Goal: Transaction & Acquisition: Purchase product/service

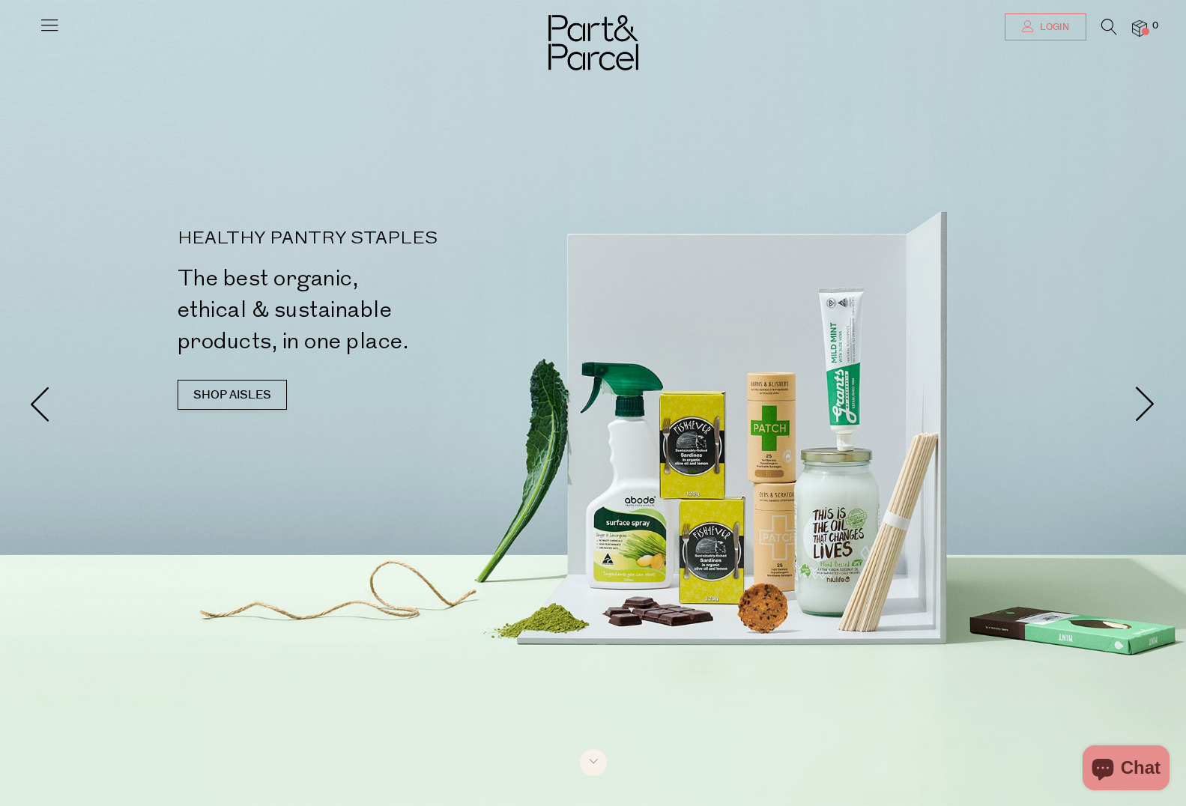
click at [1050, 25] on span "Login" at bounding box center [1052, 27] width 33 height 13
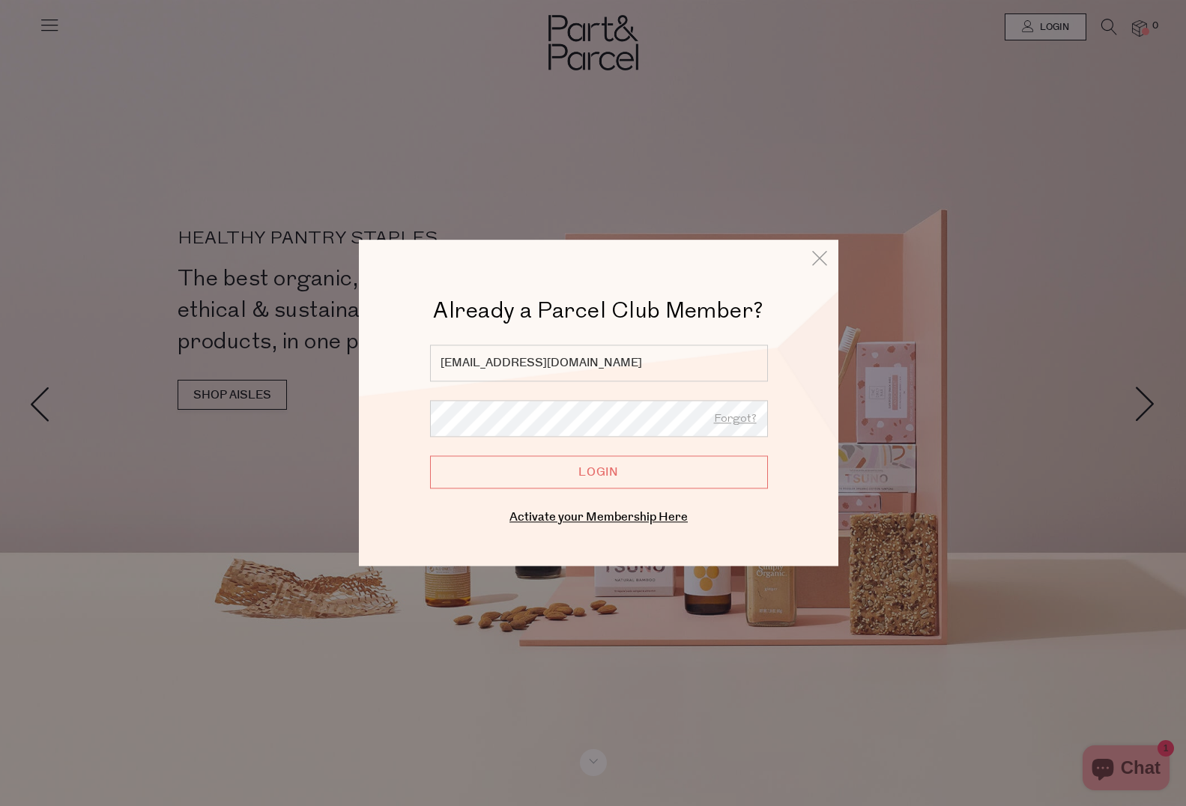
type input "suzannetovkach@hotmail.com"
click at [591, 472] on input "Login" at bounding box center [599, 472] width 338 height 33
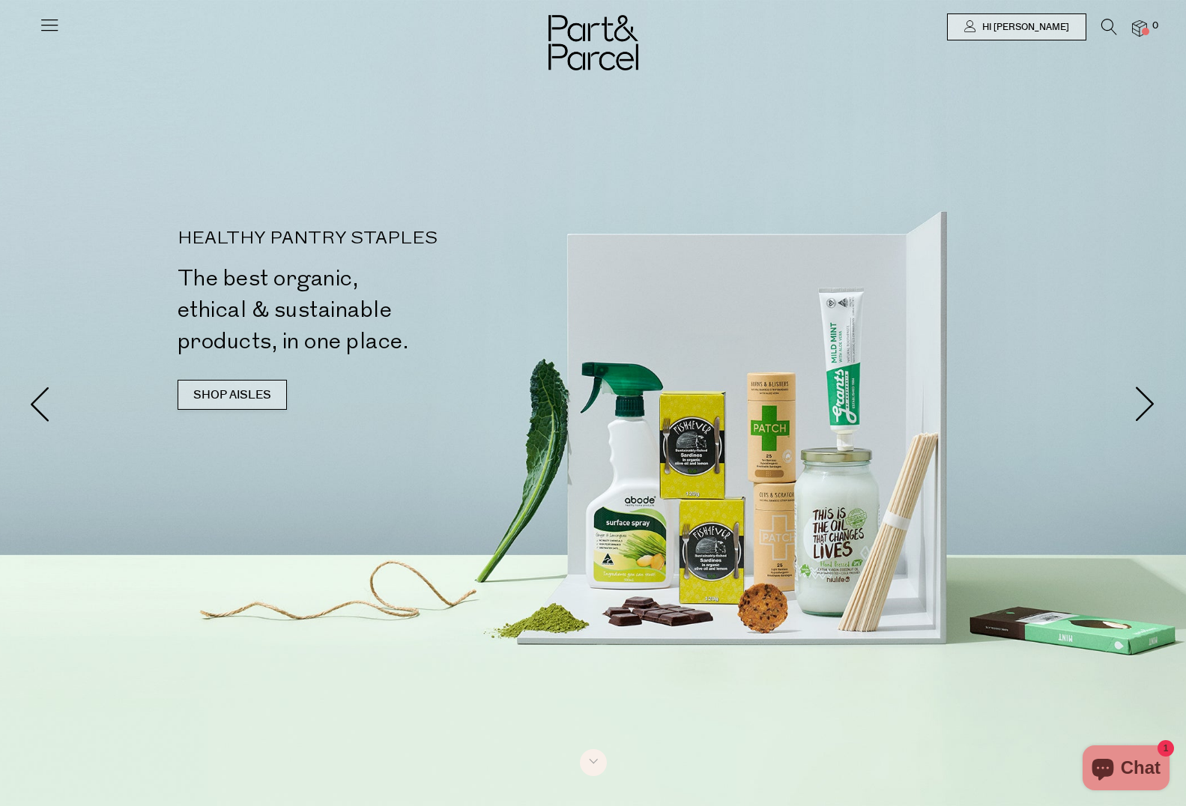
click at [214, 385] on link "SHOP AISLES" at bounding box center [232, 395] width 109 height 30
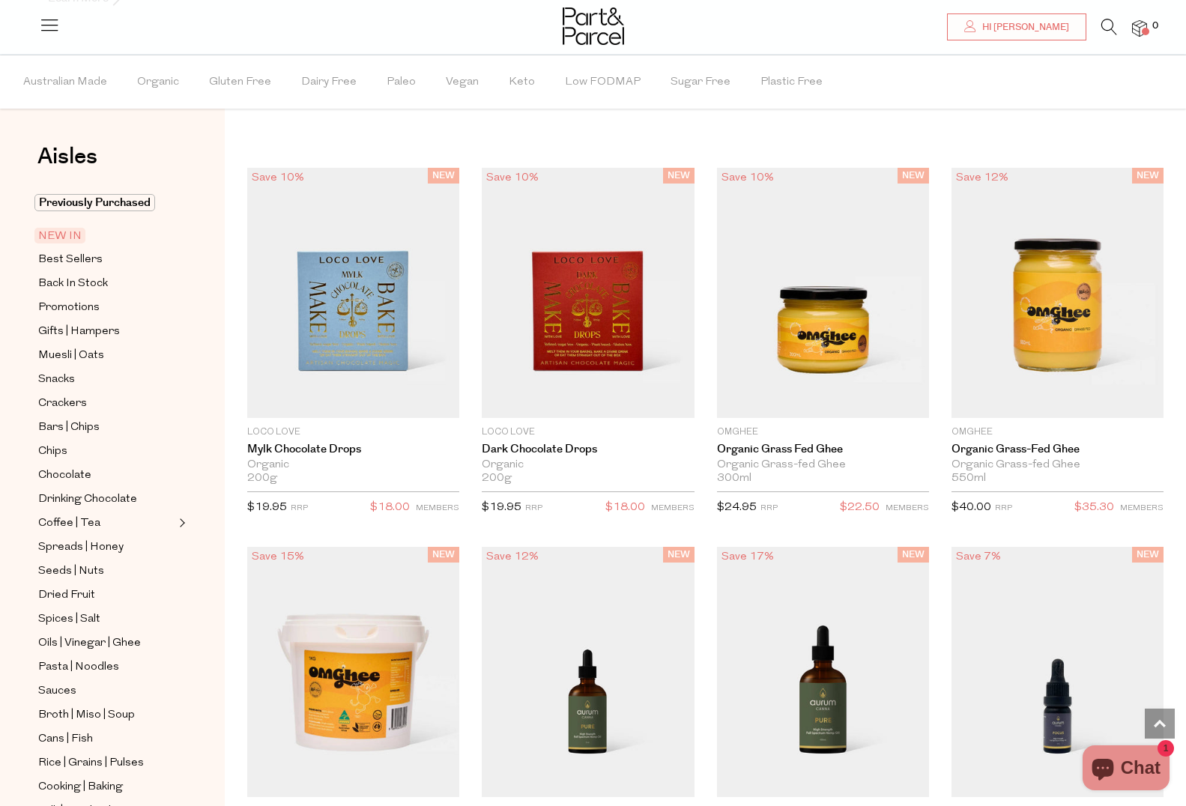
scroll to position [1065, 0]
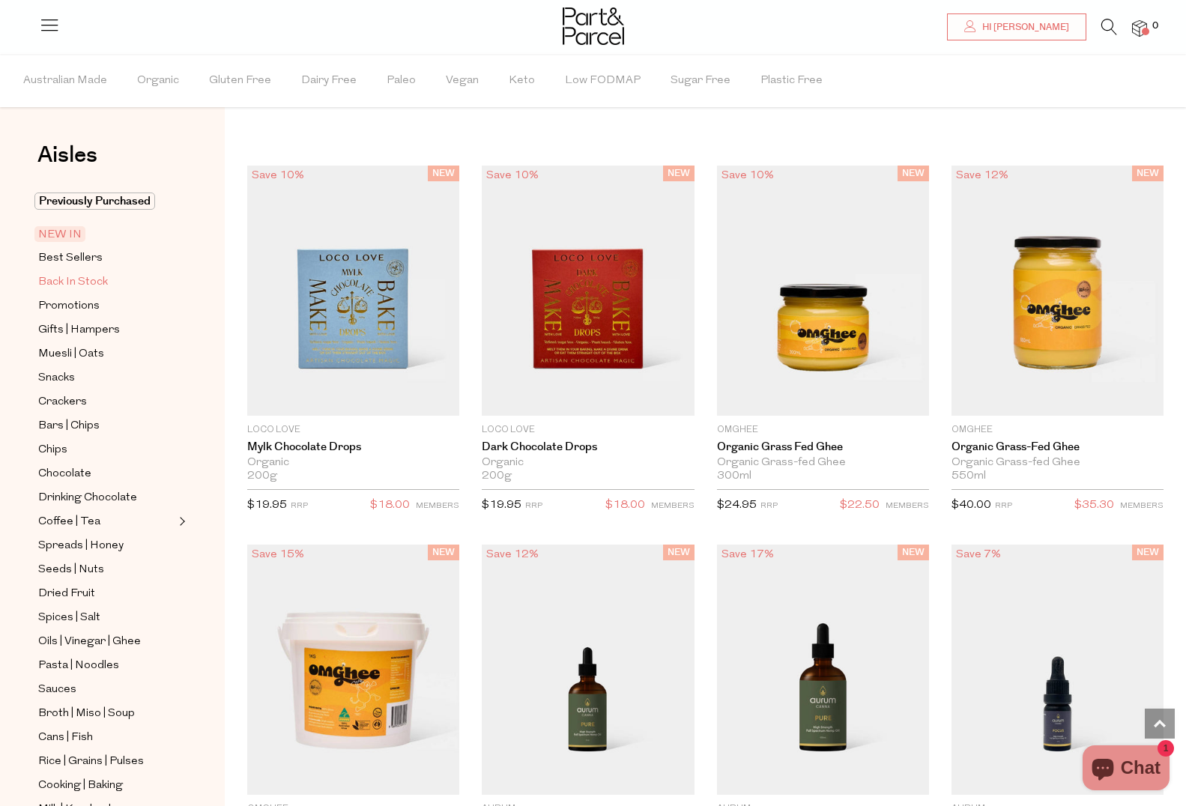
click at [79, 277] on span "Back In Stock" at bounding box center [73, 283] width 70 height 18
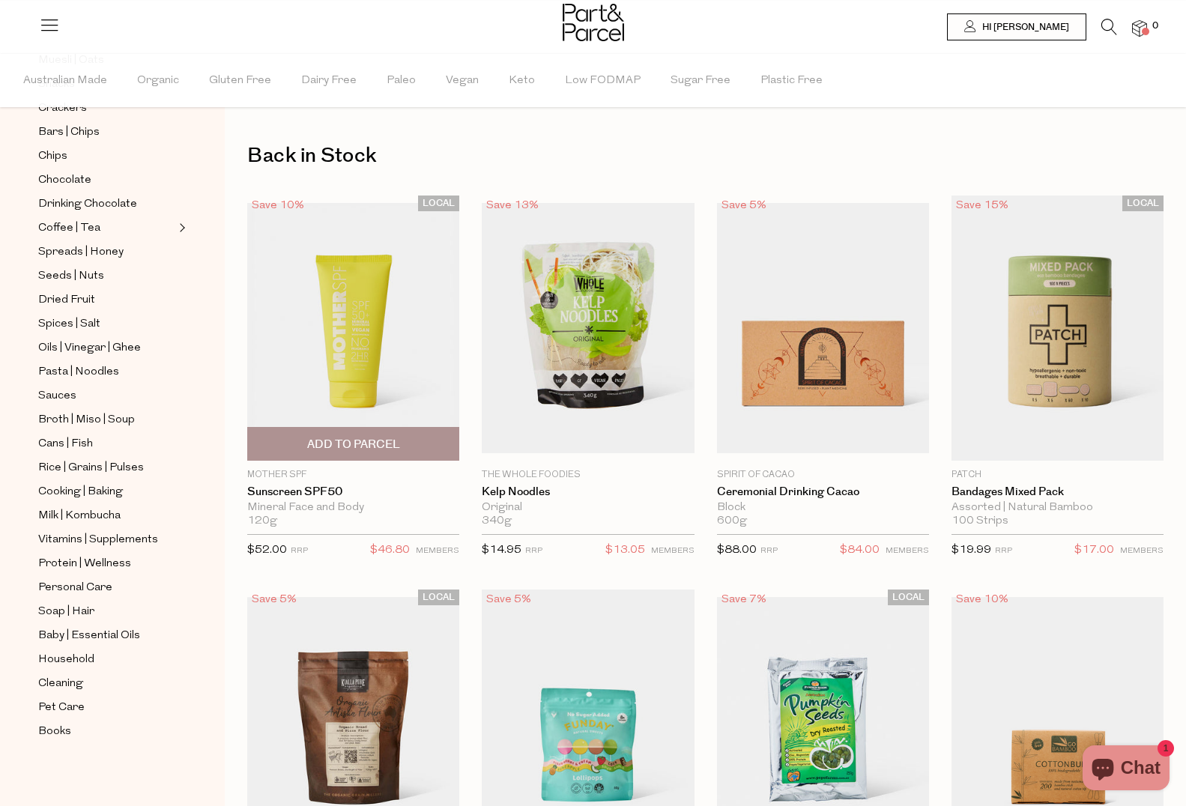
scroll to position [4, 0]
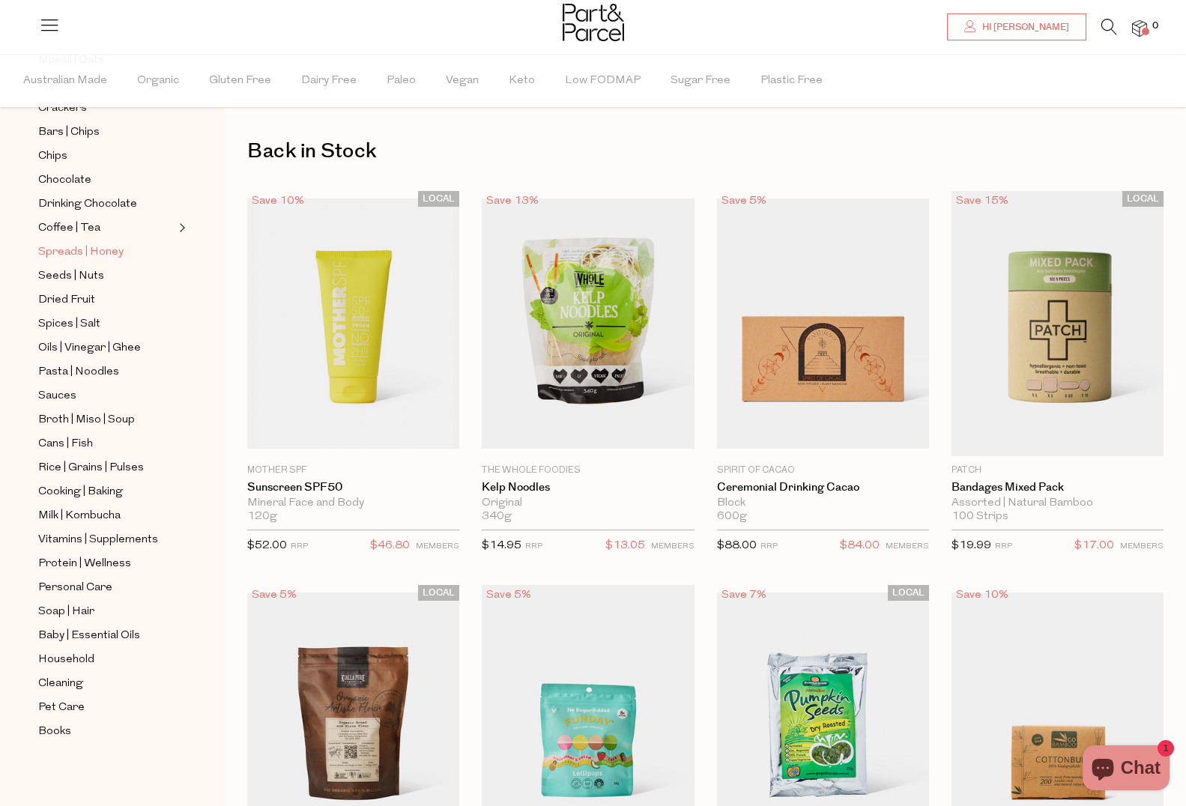
click at [113, 254] on span "Spreads | Honey" at bounding box center [80, 253] width 85 height 18
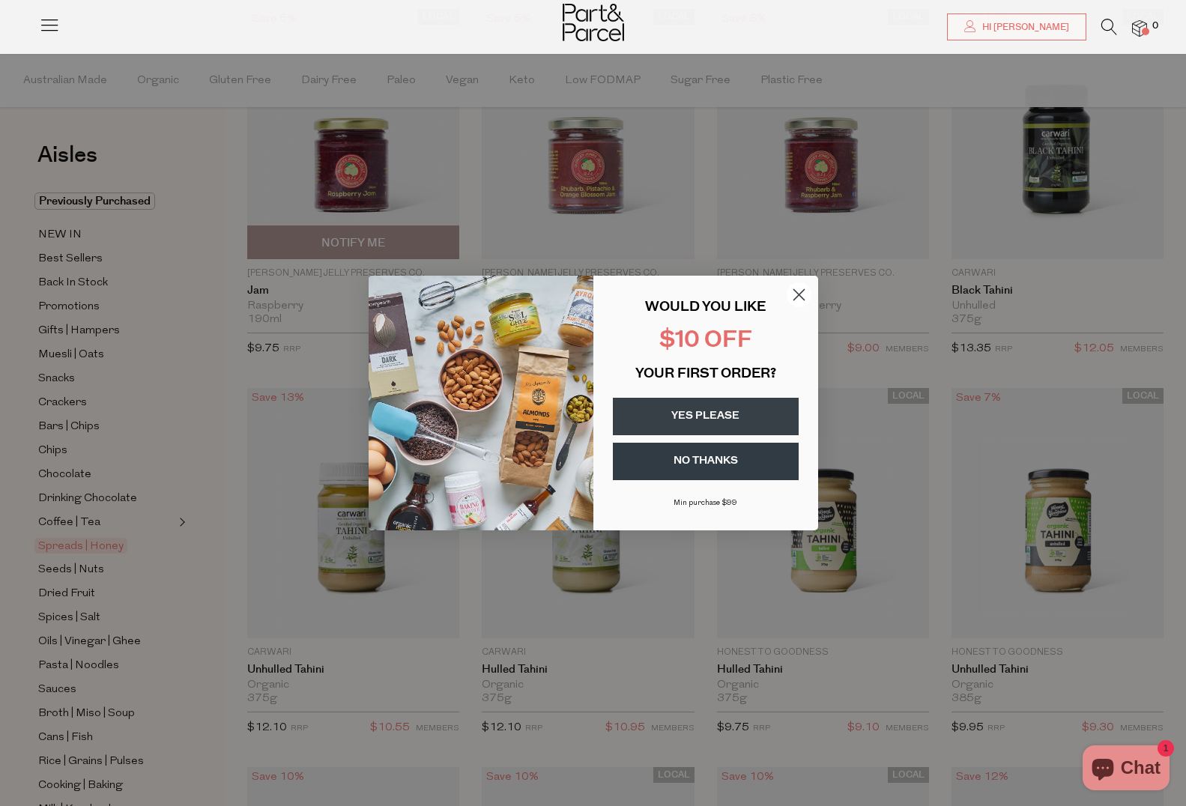
scroll to position [188, 0]
click at [802, 293] on circle "Close dialog" at bounding box center [798, 295] width 25 height 25
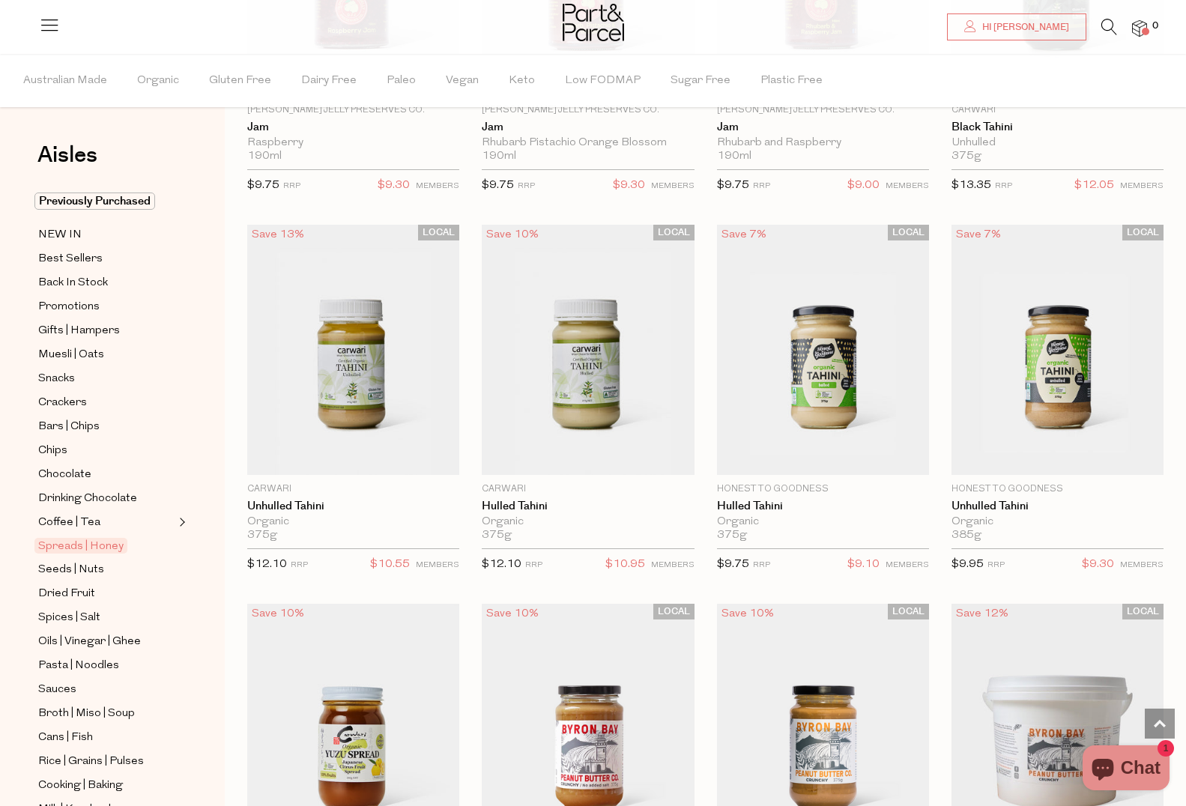
scroll to position [348, 0]
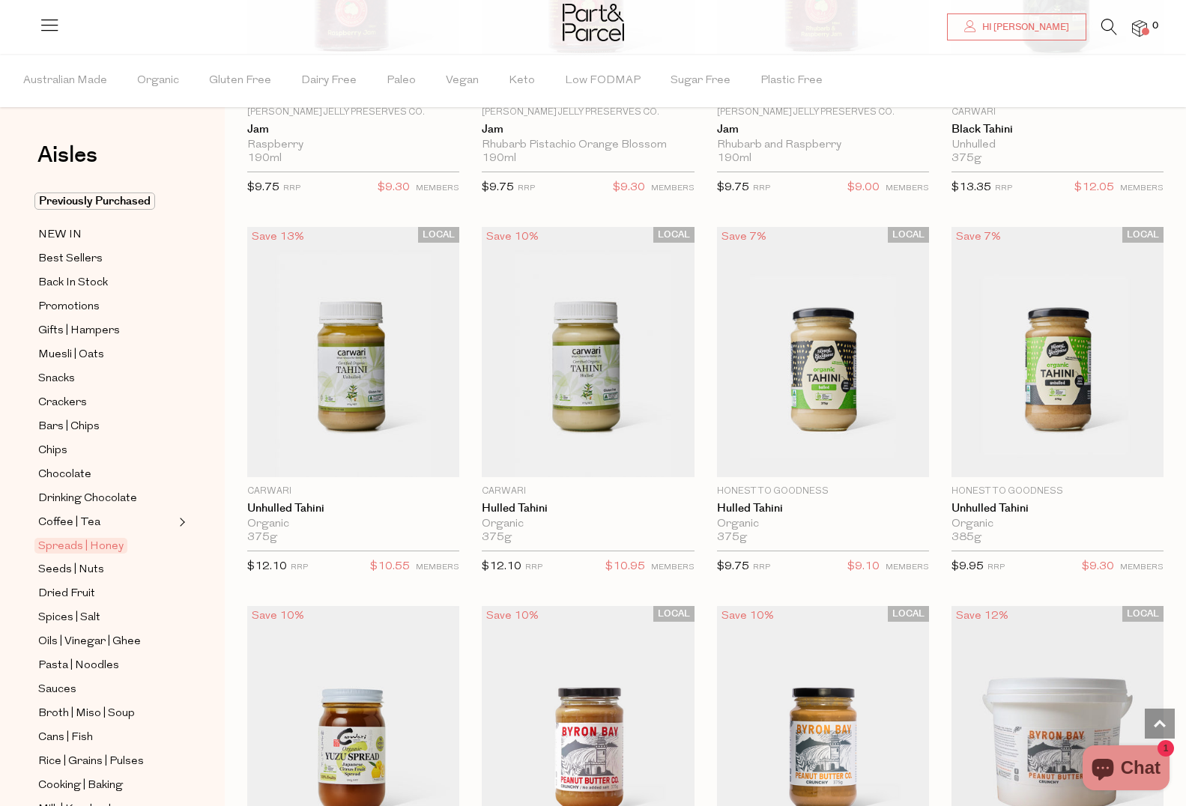
click at [1108, 25] on icon at bounding box center [1110, 27] width 16 height 16
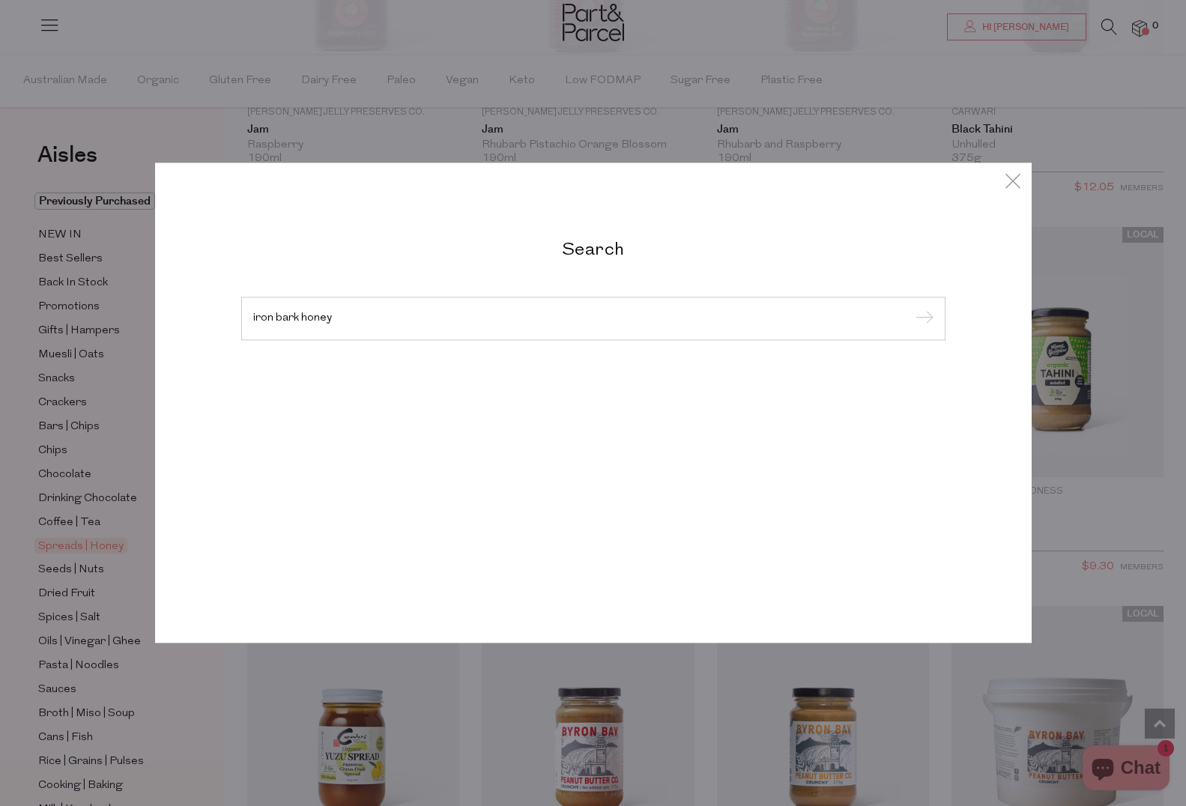
type input "iron bark honey"
click at [922, 308] on input "submit" at bounding box center [922, 319] width 22 height 22
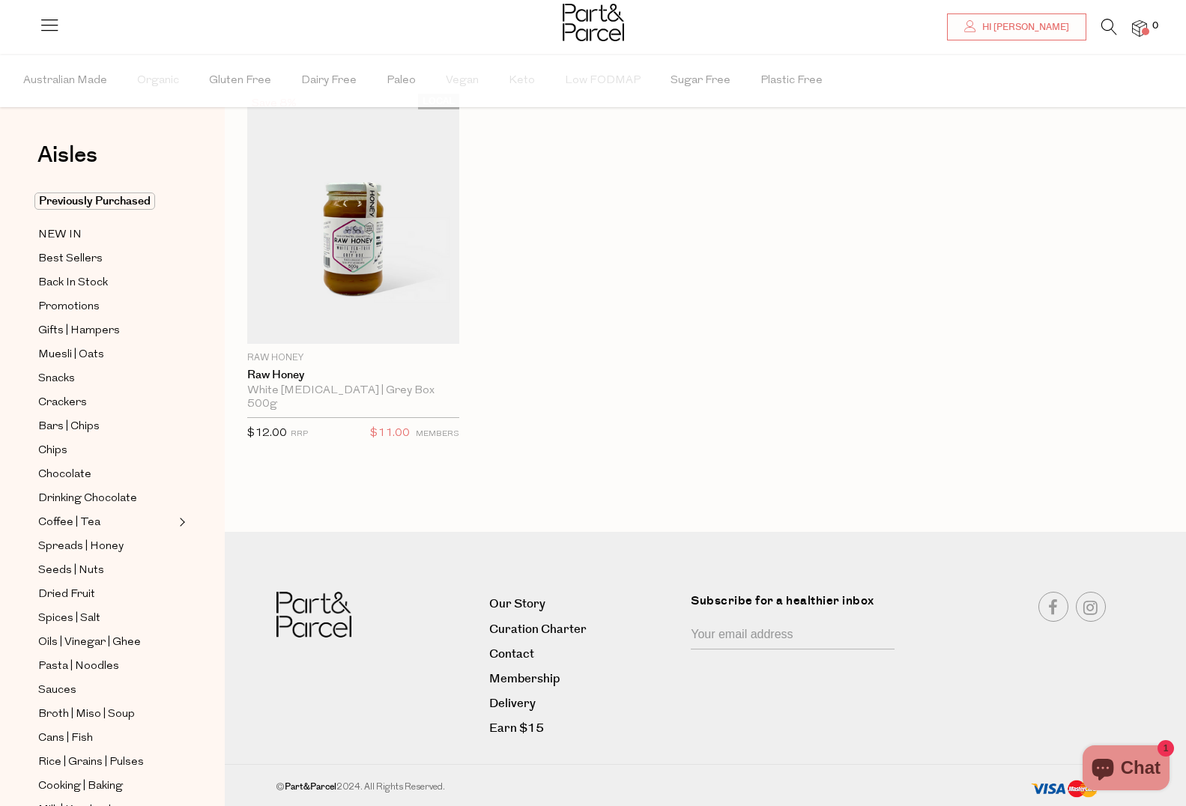
scroll to position [73, 0]
click at [1048, 28] on span "Hi [PERSON_NAME]" at bounding box center [1024, 27] width 91 height 13
